Goal: Register for event/course

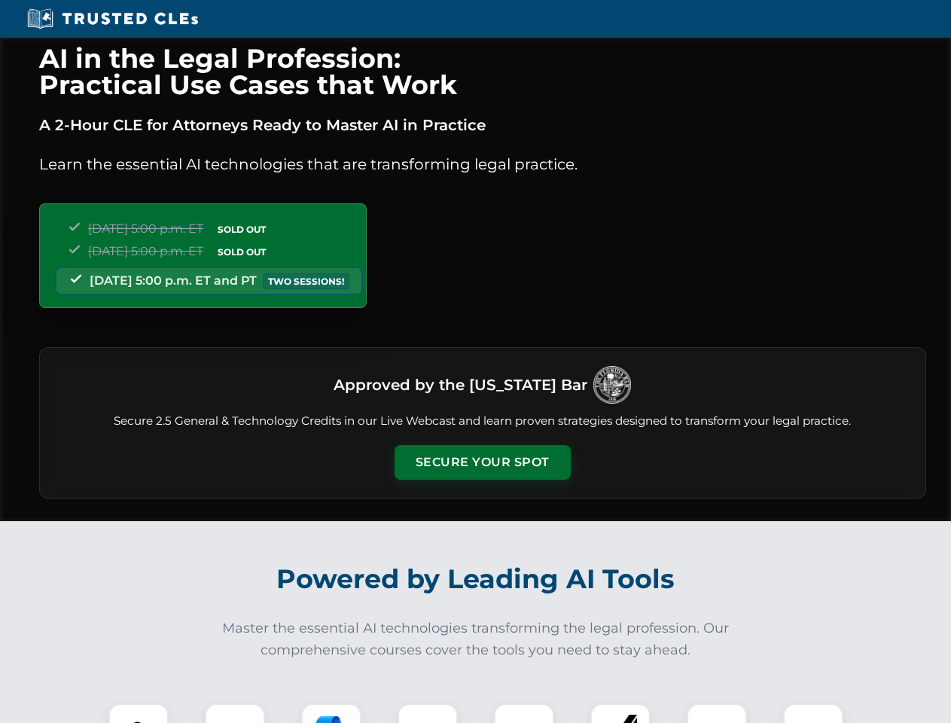
click at [482, 462] on button "Secure Your Spot" at bounding box center [483, 462] width 176 height 35
click at [139, 713] on img at bounding box center [139, 734] width 44 height 44
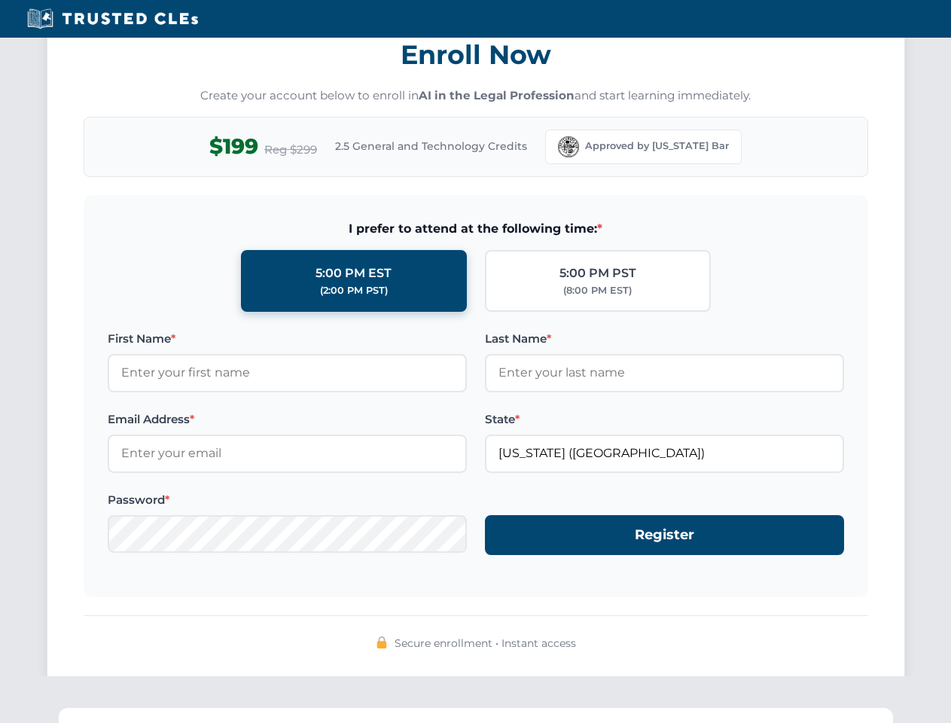
scroll to position [1478, 0]
